Goal: Find specific page/section: Find specific page/section

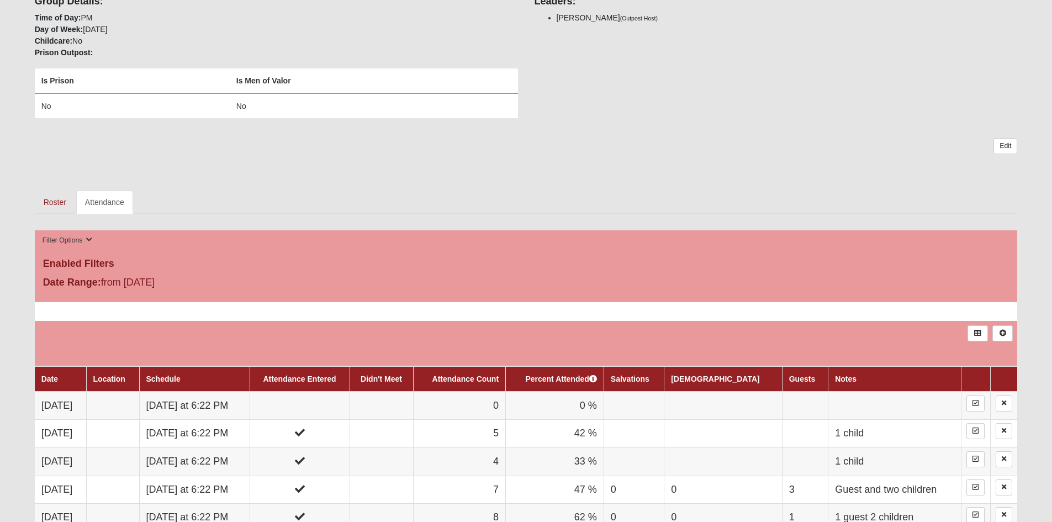
scroll to position [270, 0]
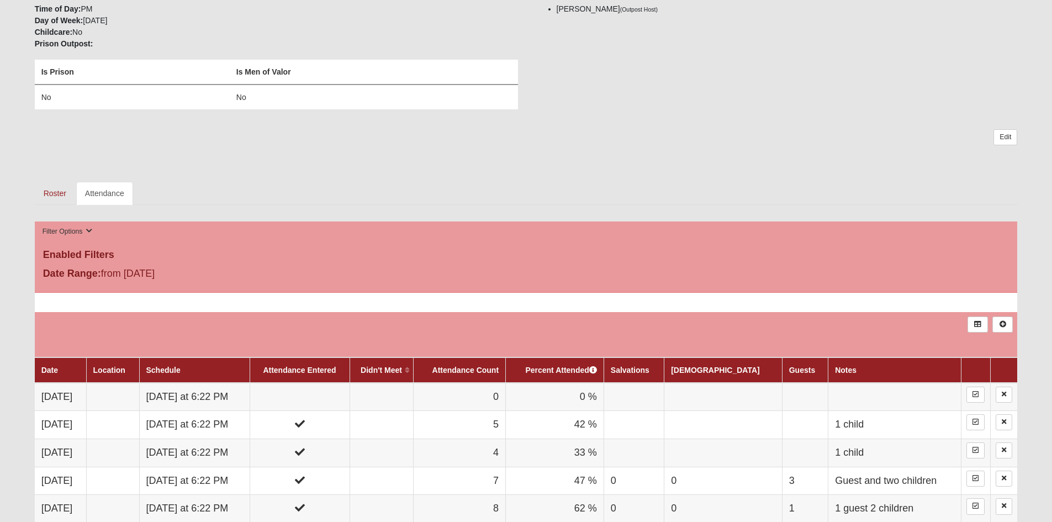
click at [404, 375] on th "Didn't Meet" at bounding box center [382, 369] width 64 height 25
click at [402, 368] on link "Didn't Meet" at bounding box center [381, 370] width 41 height 9
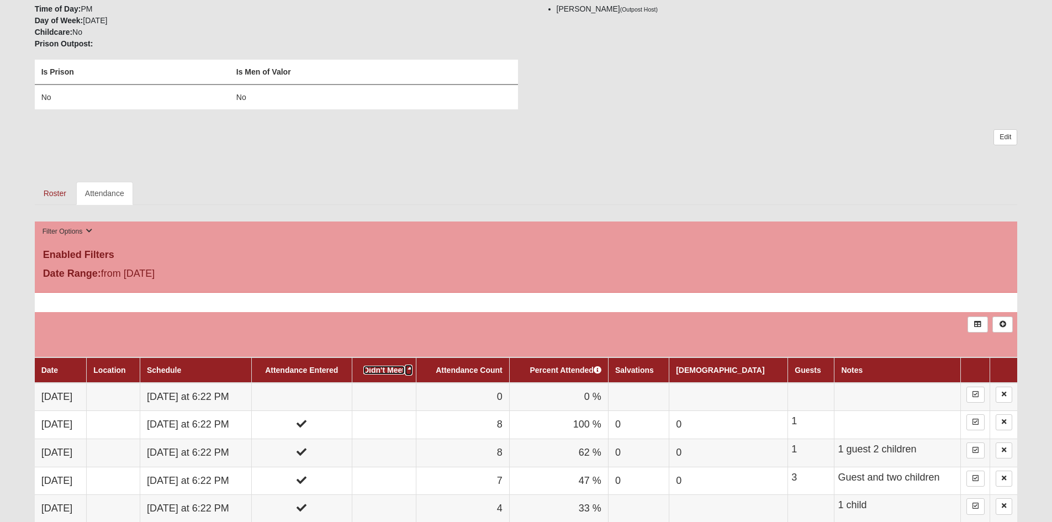
click at [405, 371] on link "Didn't Meet" at bounding box center [384, 370] width 41 height 9
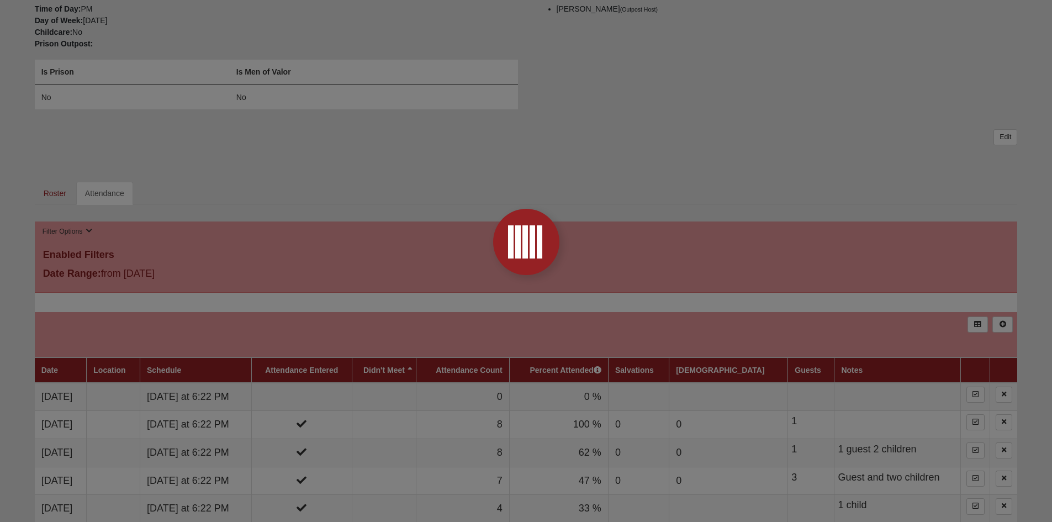
click at [444, 364] on form "Hello Roger My Account Log Out Group Attendance My Account Group Toolbox Group …" at bounding box center [526, 324] width 1052 height 1160
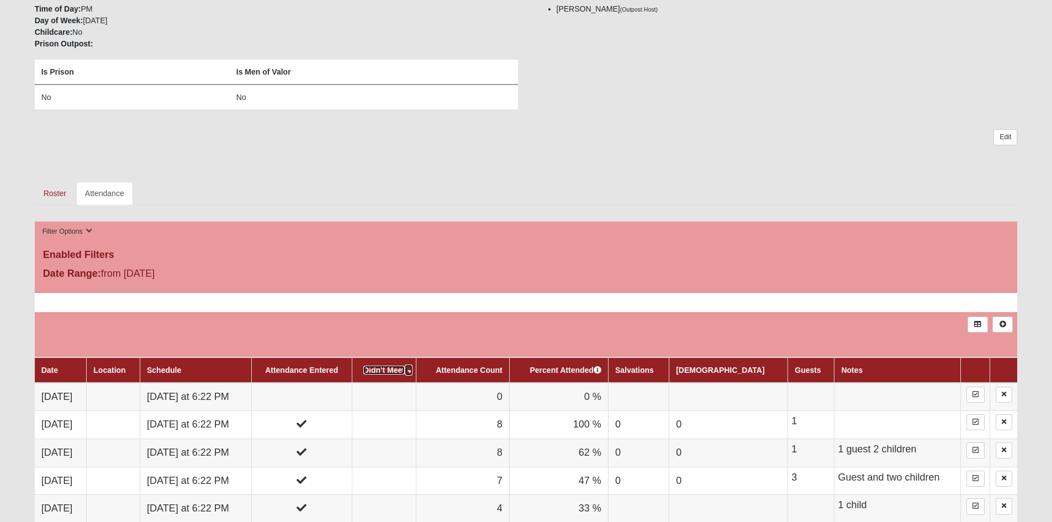
click at [405, 372] on link "Didn't Meet" at bounding box center [384, 370] width 41 height 9
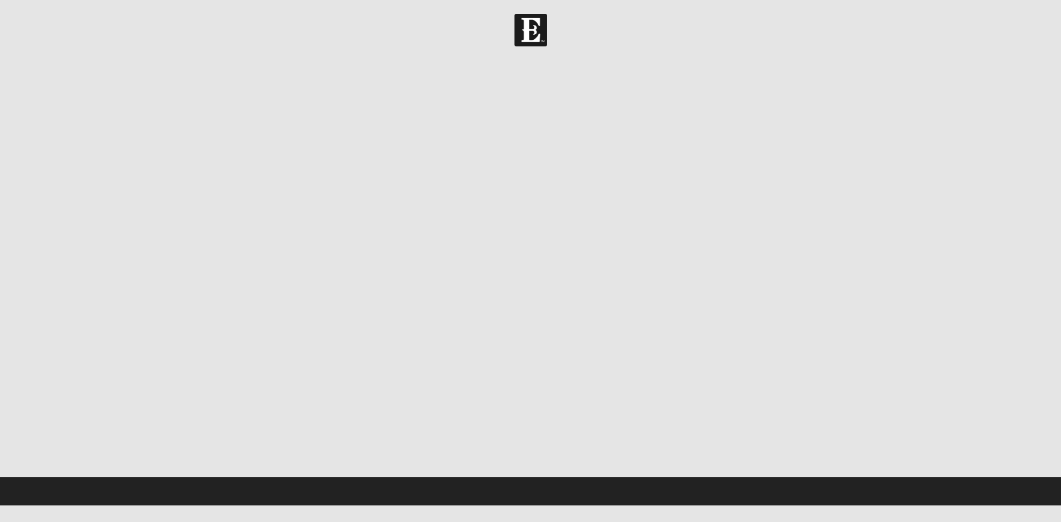
drag, startPoint x: 1059, startPoint y: 372, endPoint x: 1052, endPoint y: 373, distance: 6.8
click at [1058, 372] on form "Hello [PERSON_NAME] My Account Log Out Error" at bounding box center [530, 260] width 1061 height 492
